Goal: Find specific page/section: Find specific page/section

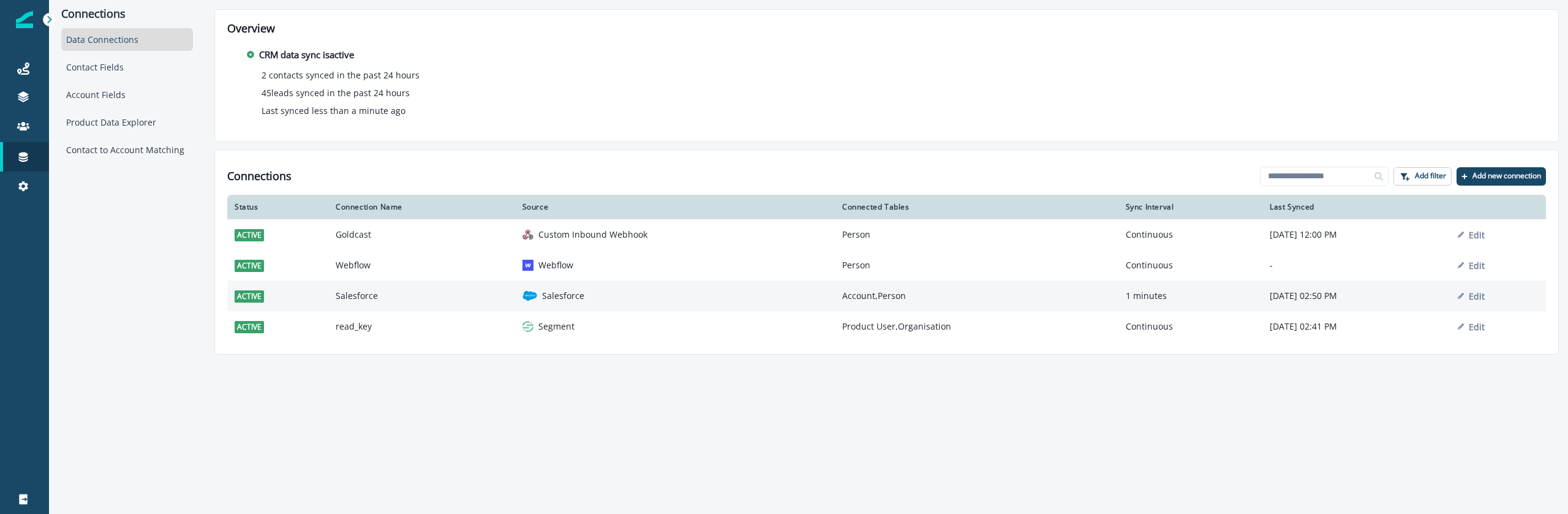
click at [605, 303] on td "Salesforce" at bounding box center [675, 295] width 320 height 31
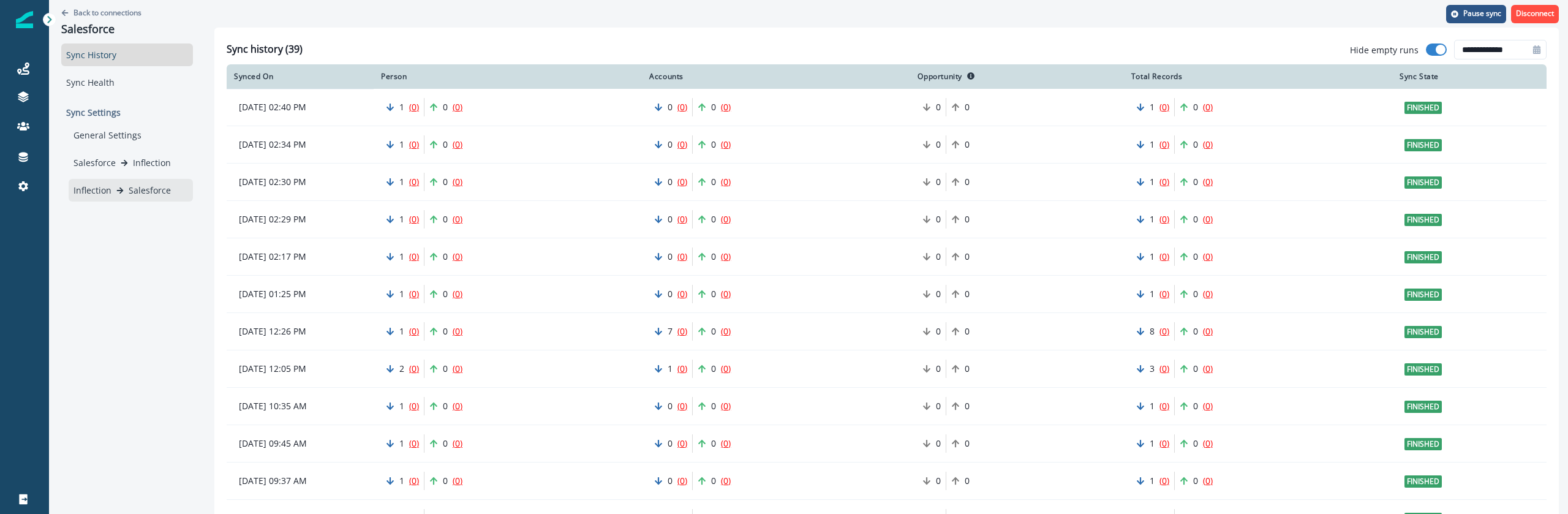
click at [128, 198] on div "Inflection Salesforce" at bounding box center [131, 190] width 124 height 23
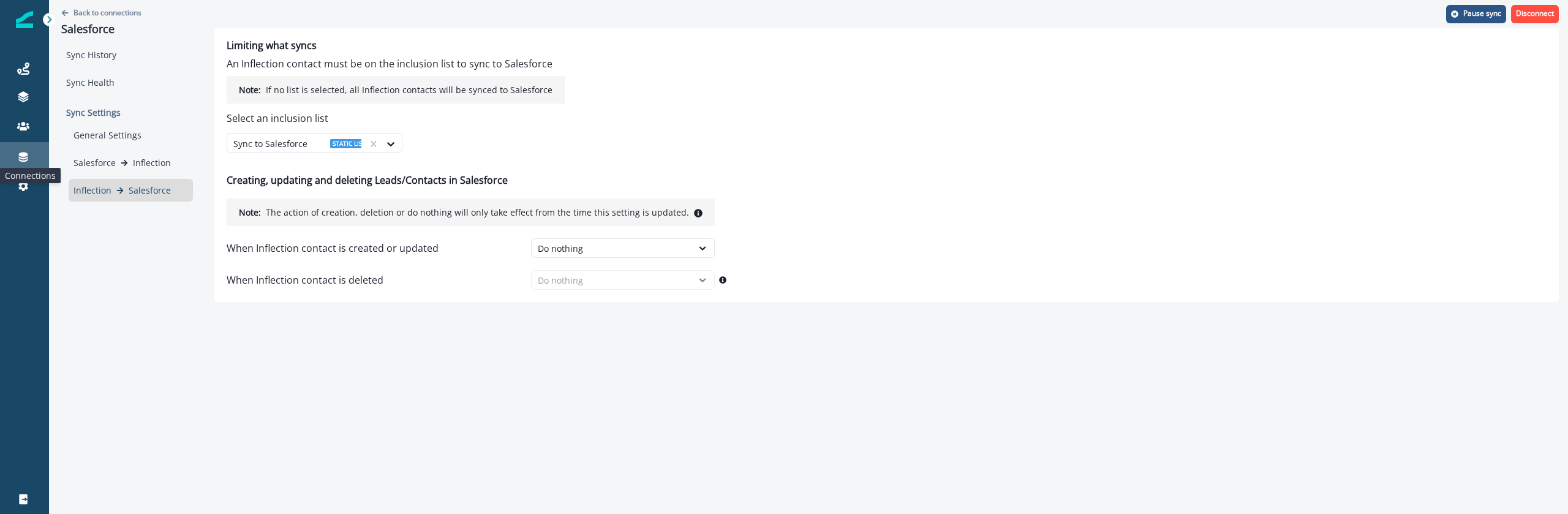
click at [28, 160] on icon at bounding box center [23, 156] width 12 height 12
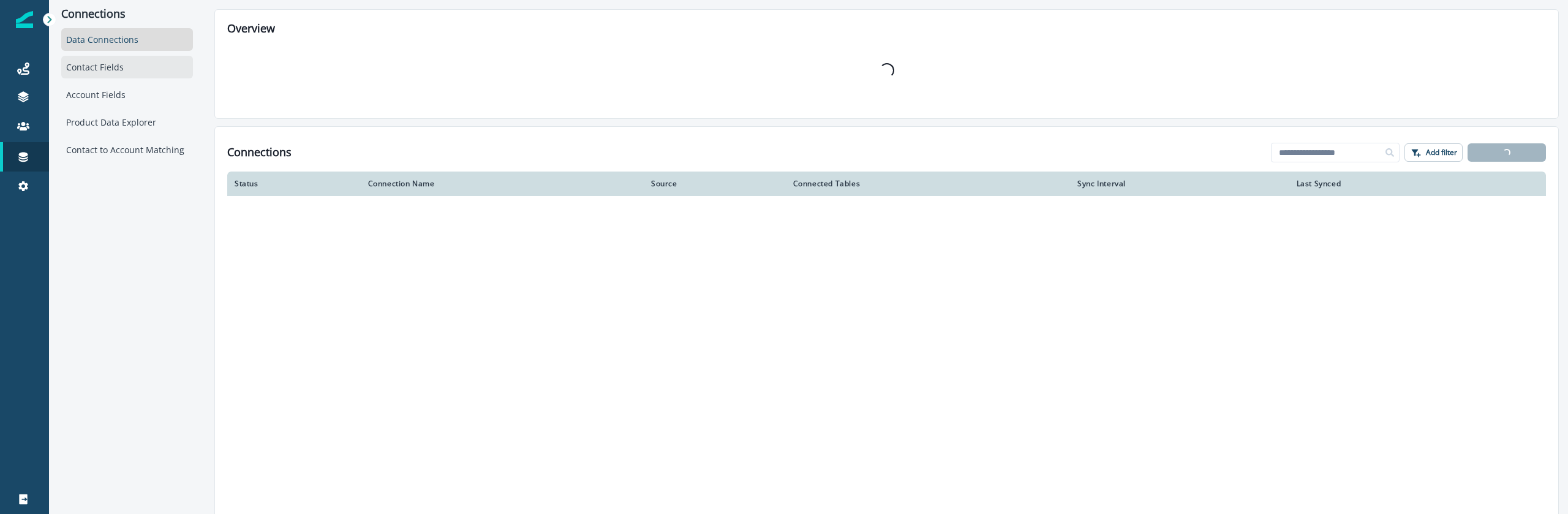
click at [123, 60] on div "Contact Fields" at bounding box center [127, 67] width 132 height 23
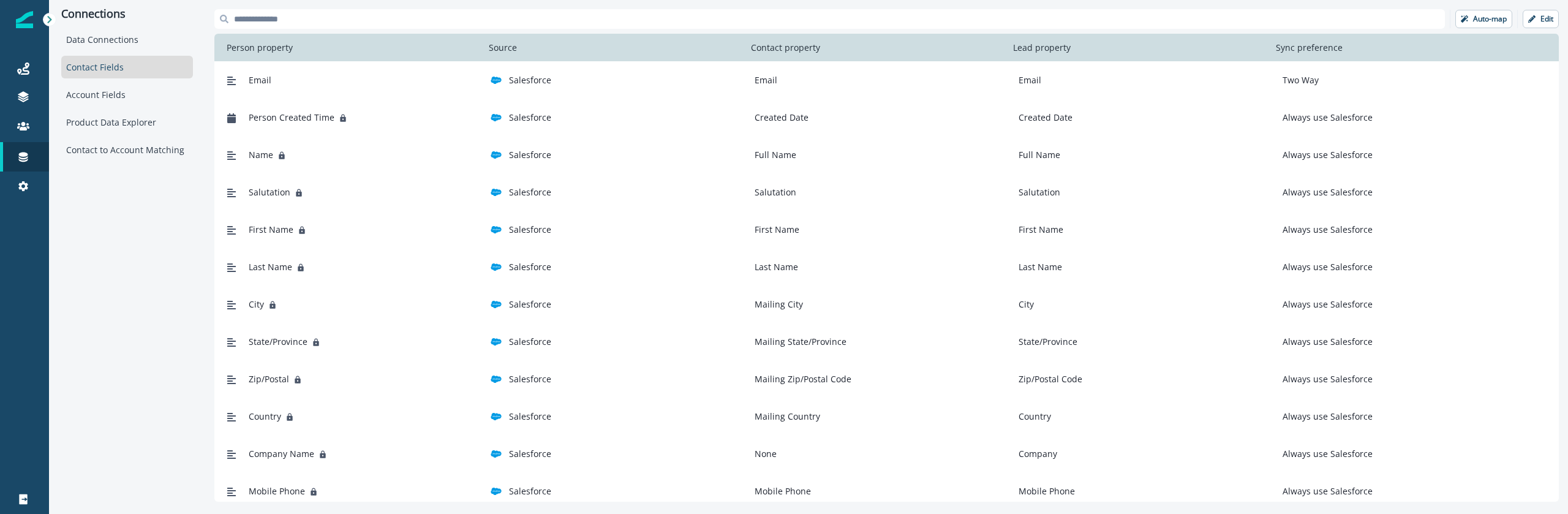
click at [164, 237] on div "Connections Data Connections Contact Fields Account Fields Product Data Explore…" at bounding box center [127, 255] width 157 height 511
click at [114, 52] on div "Data Connections Contact Fields Account Fields Product Data Explorer Contact to…" at bounding box center [127, 94] width 132 height 133
click at [114, 45] on div "Data Connections" at bounding box center [127, 39] width 132 height 23
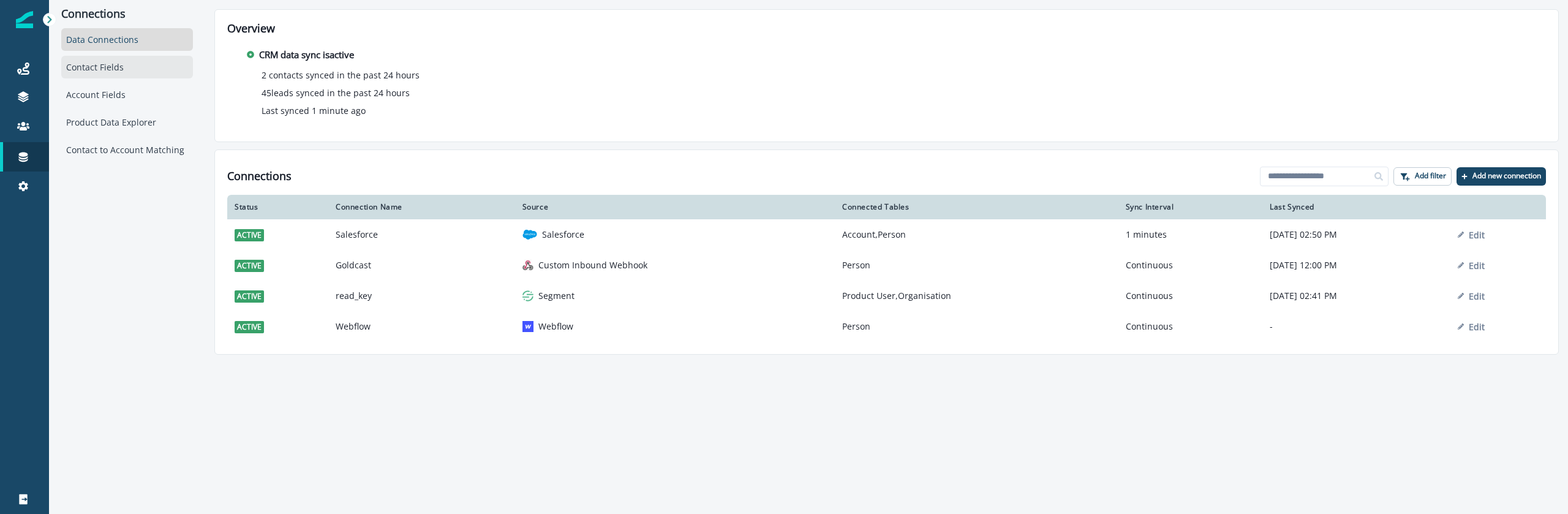
click at [113, 58] on div "Contact Fields" at bounding box center [127, 67] width 132 height 23
